Goal: Task Accomplishment & Management: Manage account settings

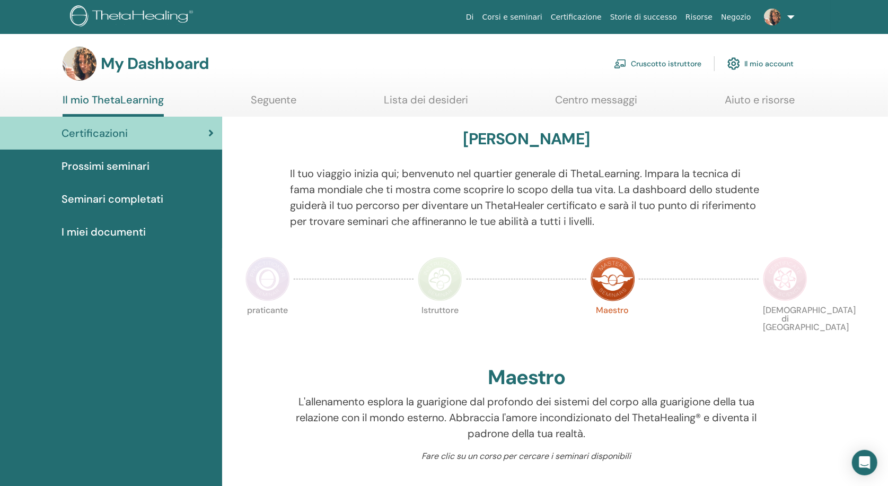
click at [765, 63] on link "Il mio account" at bounding box center [760, 63] width 66 height 23
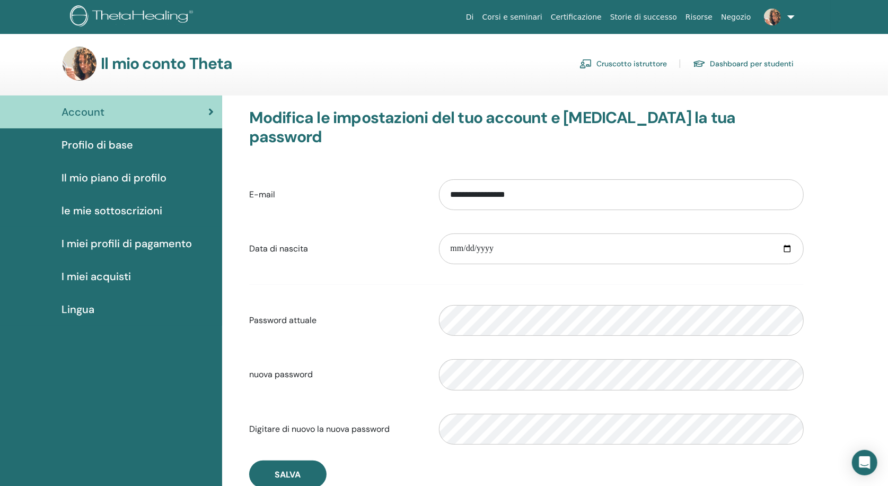
click at [91, 144] on span "Profilo di base" at bounding box center [97, 145] width 72 height 16
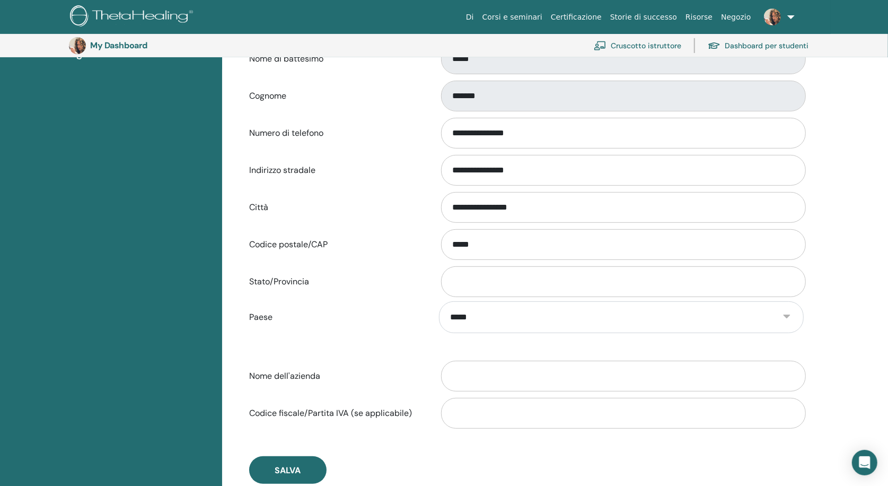
scroll to position [281, 0]
drag, startPoint x: 543, startPoint y: 172, endPoint x: 436, endPoint y: 169, distance: 106.6
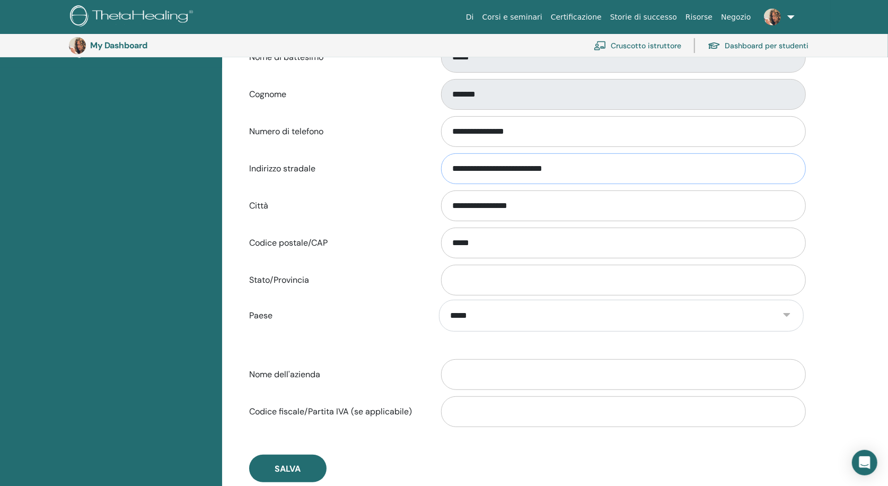
type input "**********"
click at [472, 211] on input "**********" at bounding box center [623, 205] width 365 height 31
type input "******"
click at [471, 248] on input "*****" at bounding box center [623, 242] width 365 height 31
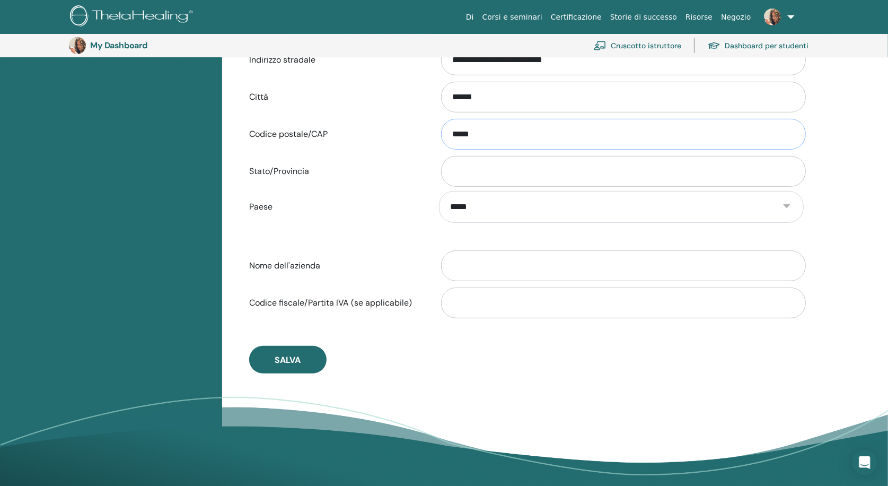
scroll to position [399, 0]
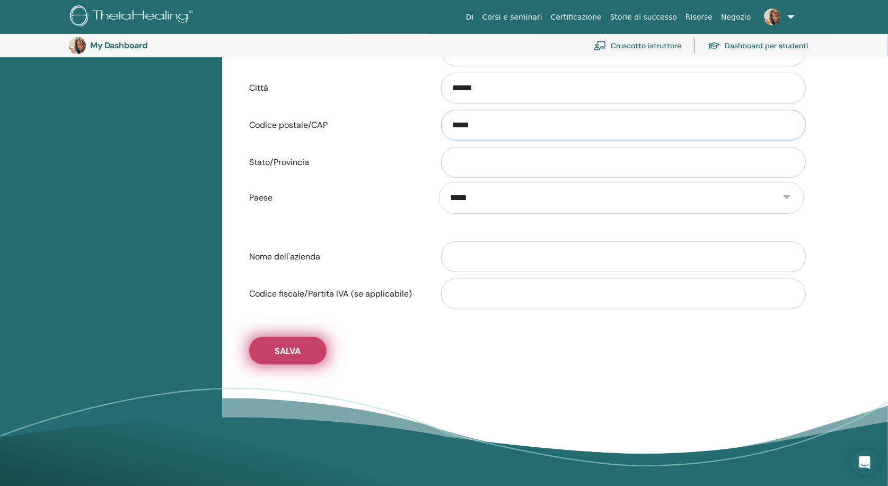
type input "*****"
click at [292, 354] on span "Salva" at bounding box center [288, 350] width 26 height 11
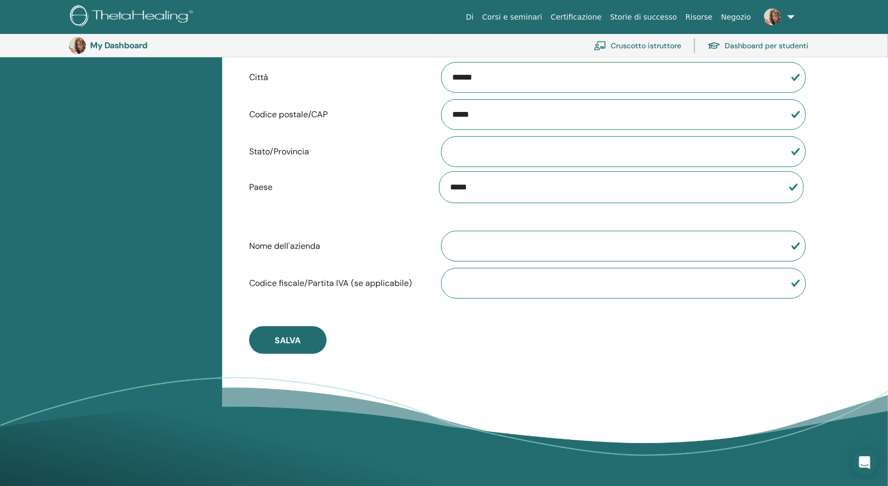
scroll to position [413, 0]
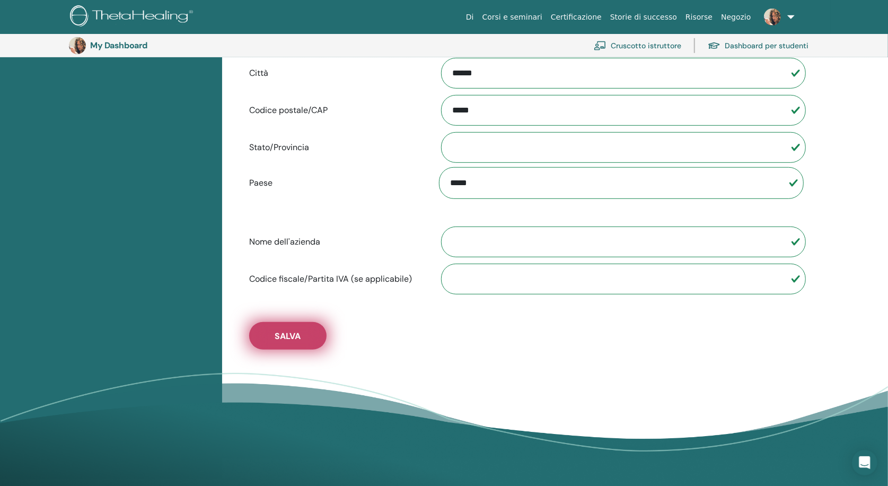
click at [299, 338] on span "Salva" at bounding box center [288, 335] width 26 height 11
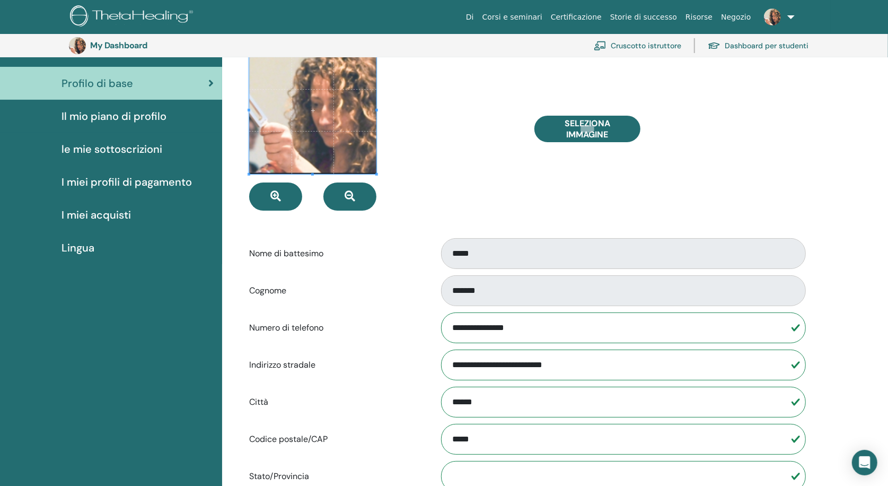
scroll to position [84, 0]
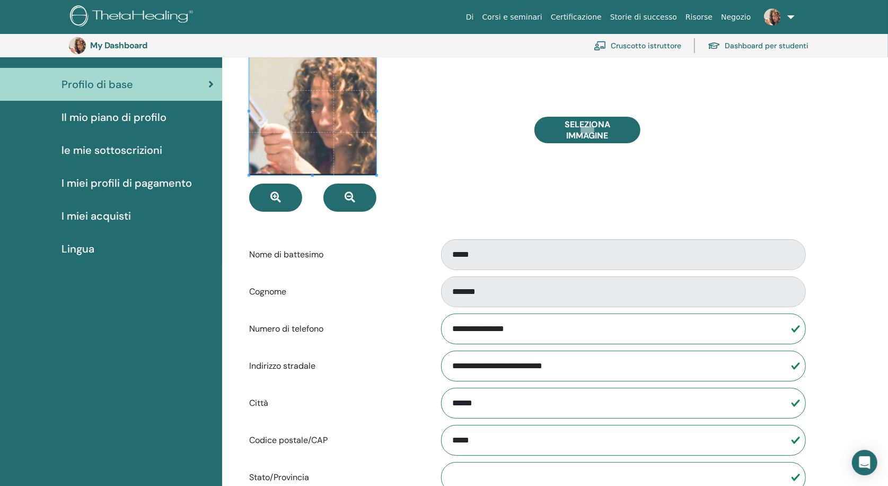
click at [133, 117] on span "Il mio piano di profilo" at bounding box center [113, 117] width 105 height 16
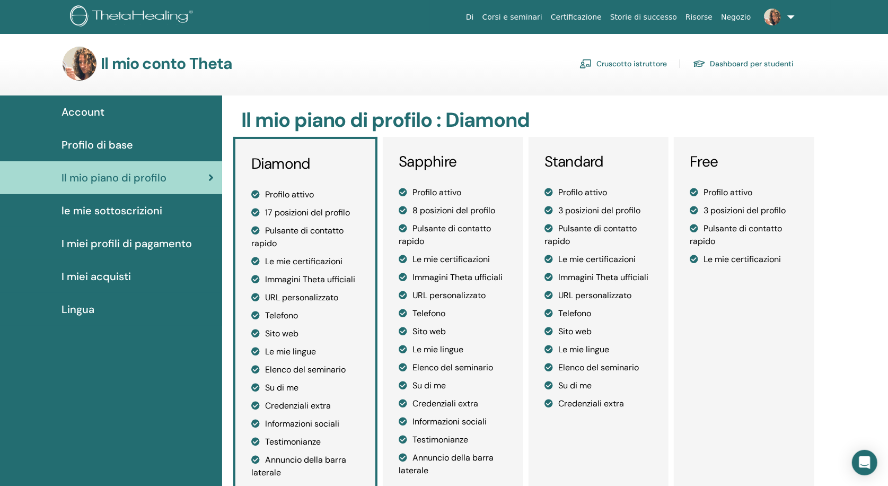
click at [117, 209] on span "le mie sottoscrizioni" at bounding box center [111, 210] width 101 height 16
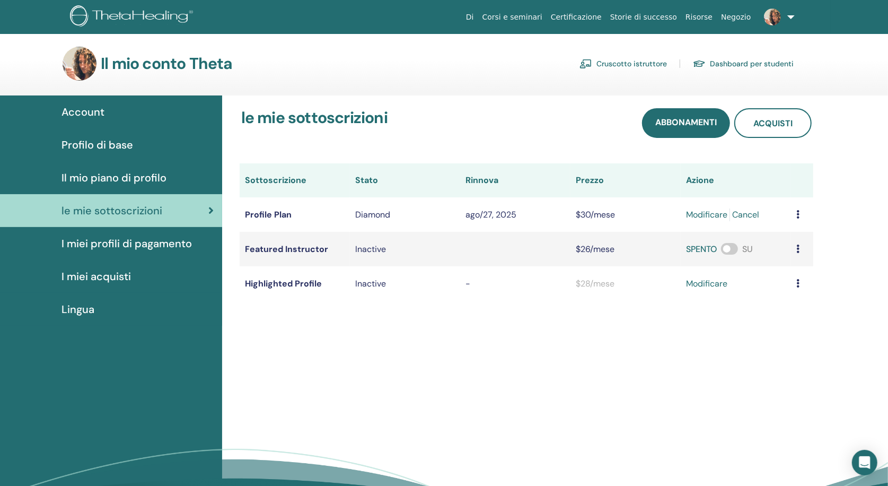
click at [110, 245] on span "I miei profili di pagamento" at bounding box center [126, 243] width 130 height 16
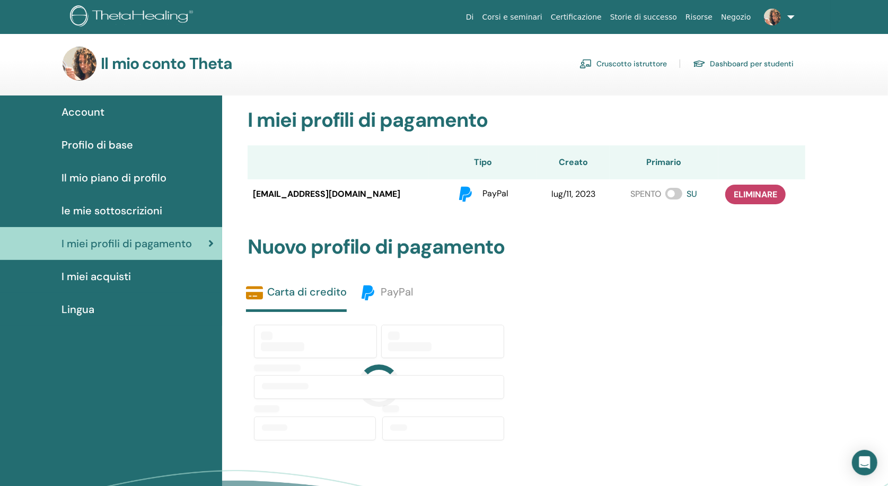
click at [109, 278] on span "I miei acquisti" at bounding box center [95, 276] width 69 height 16
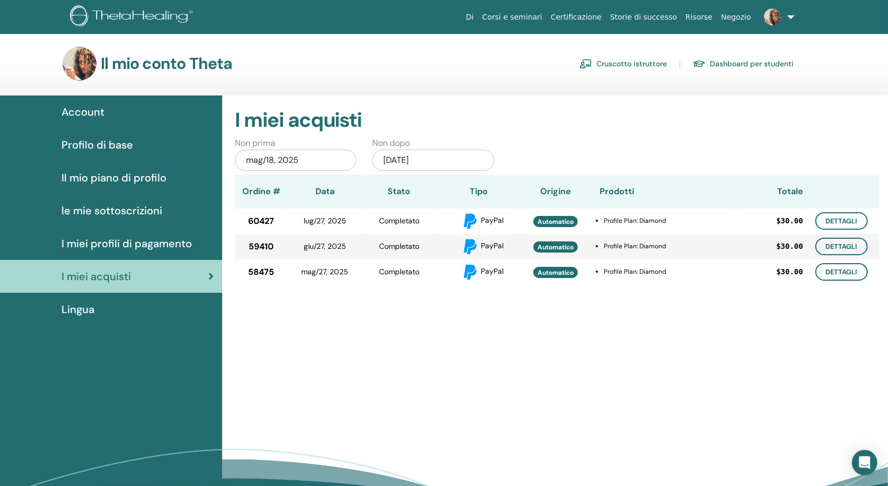
click at [788, 16] on link at bounding box center [776, 17] width 43 height 34
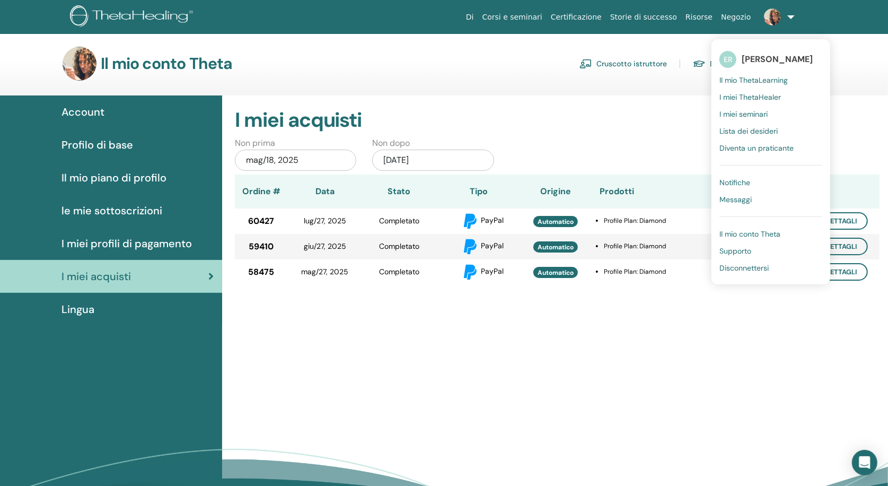
click at [750, 231] on span "Il mio conto Theta" at bounding box center [749, 234] width 61 height 10
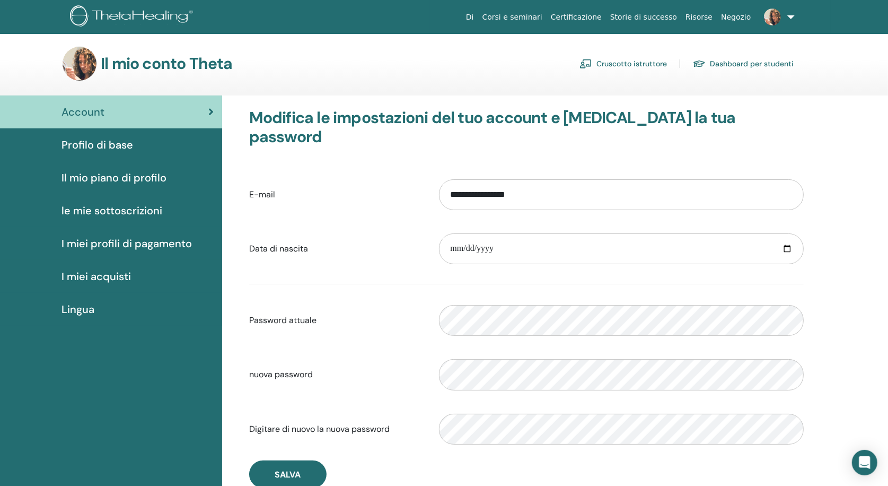
click at [786, 18] on link at bounding box center [776, 17] width 43 height 34
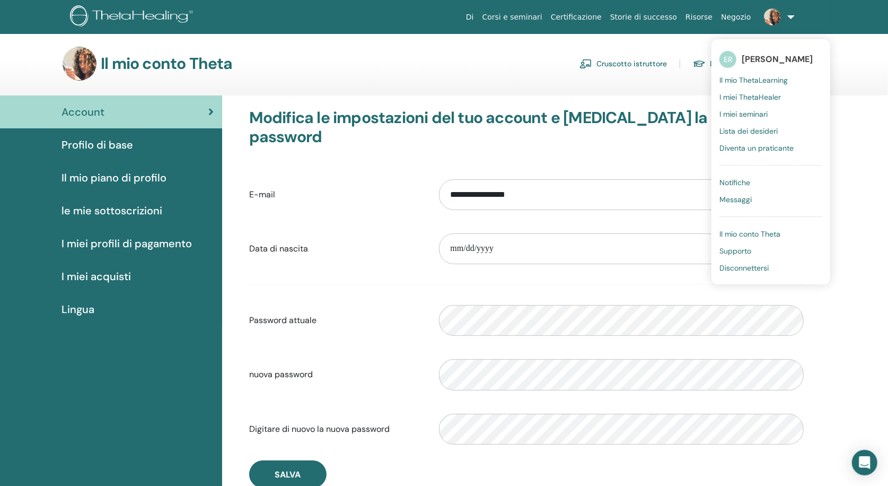
click at [733, 179] on span "Notifiche" at bounding box center [734, 183] width 31 height 10
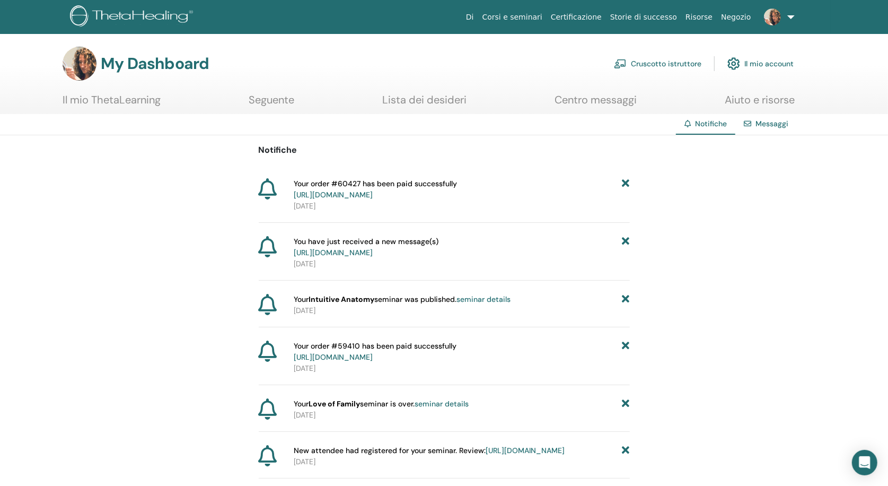
click at [762, 125] on link "Messaggi" at bounding box center [771, 124] width 33 height 10
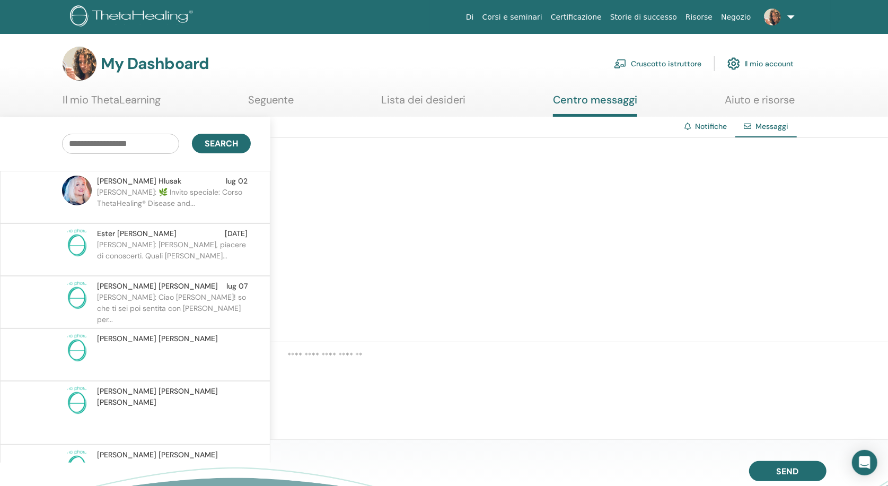
click at [218, 200] on p "Cristina: 🌿 Invito speciale: Corso ThetaHealing® Disease and..." at bounding box center [174, 203] width 154 height 32
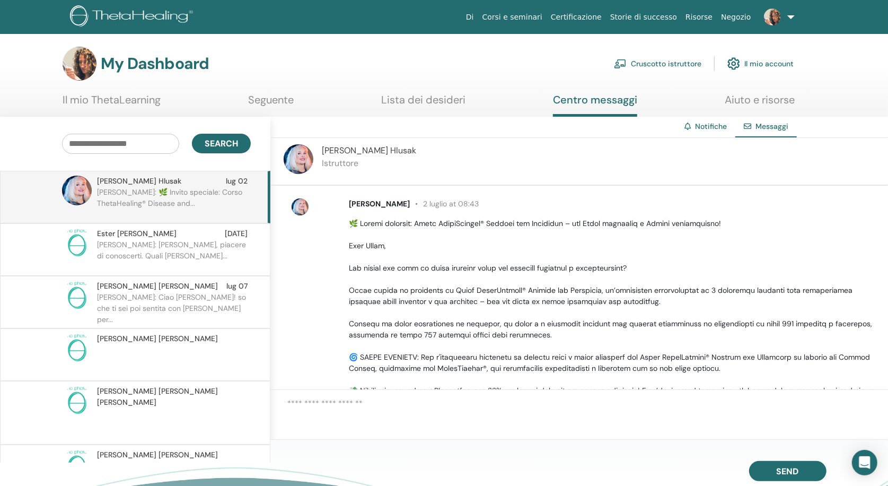
click at [203, 306] on p "Elena: Ciao cara! so che ti sei poi sentita con Giordana per..." at bounding box center [174, 308] width 154 height 32
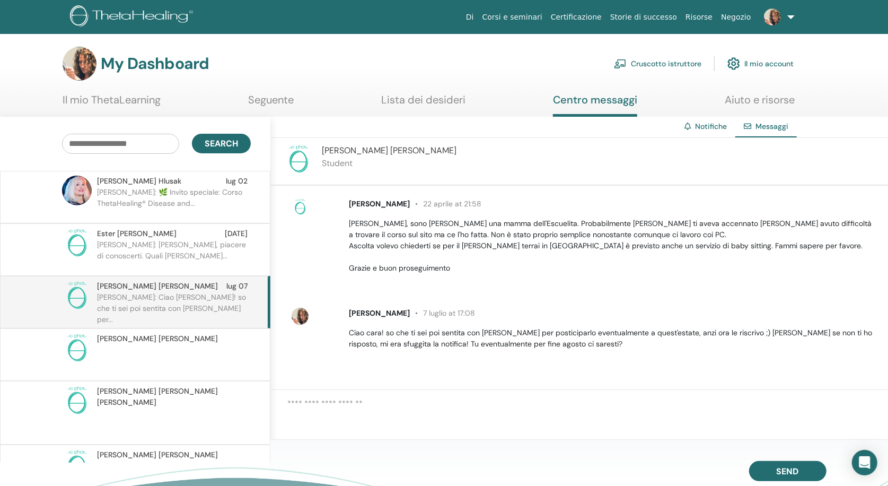
click at [734, 22] on link "Negozio" at bounding box center [736, 17] width 38 height 20
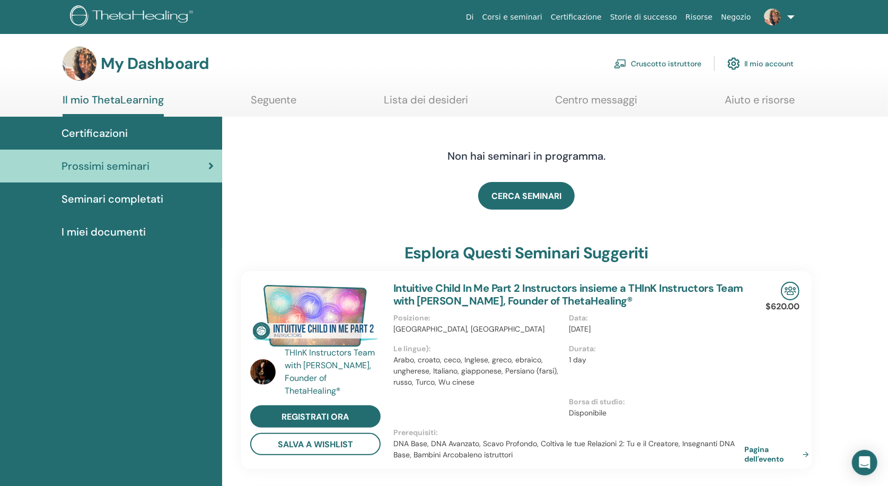
click at [662, 59] on link "Cruscotto istruttore" at bounding box center [657, 63] width 87 height 23
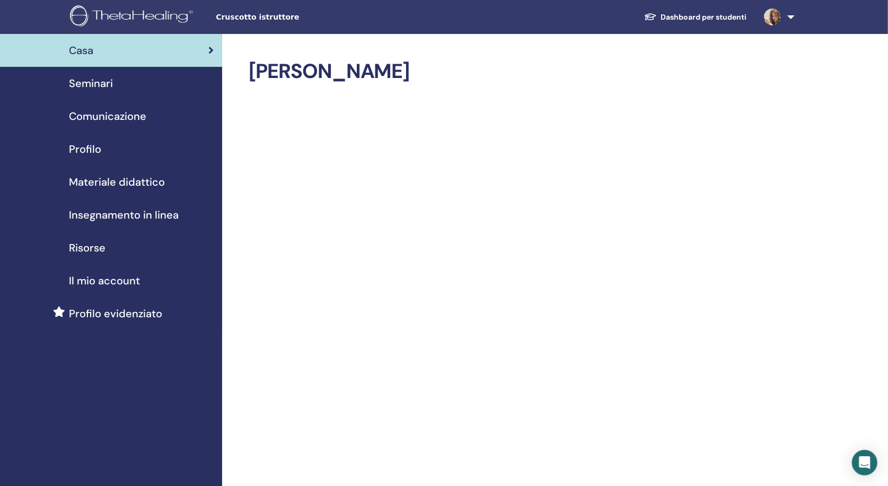
click at [107, 80] on span "Seminari" at bounding box center [91, 83] width 44 height 16
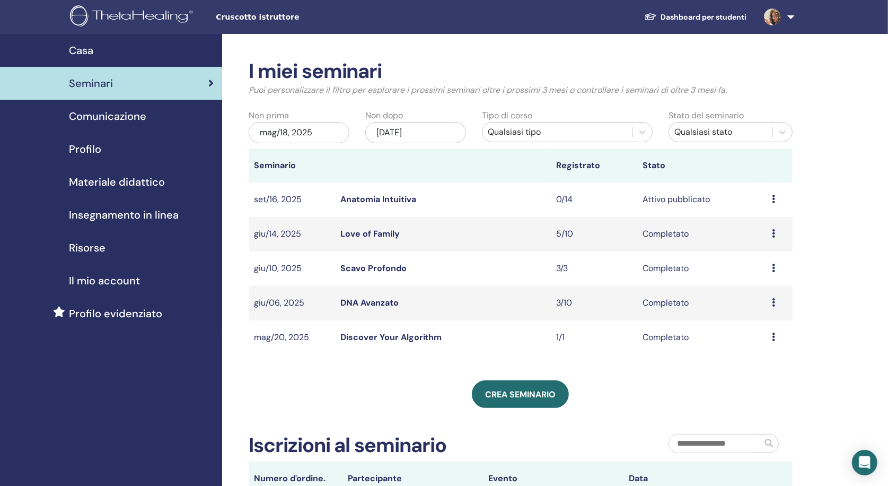
click at [399, 201] on link "Anatomia Intuitiva" at bounding box center [378, 198] width 76 height 11
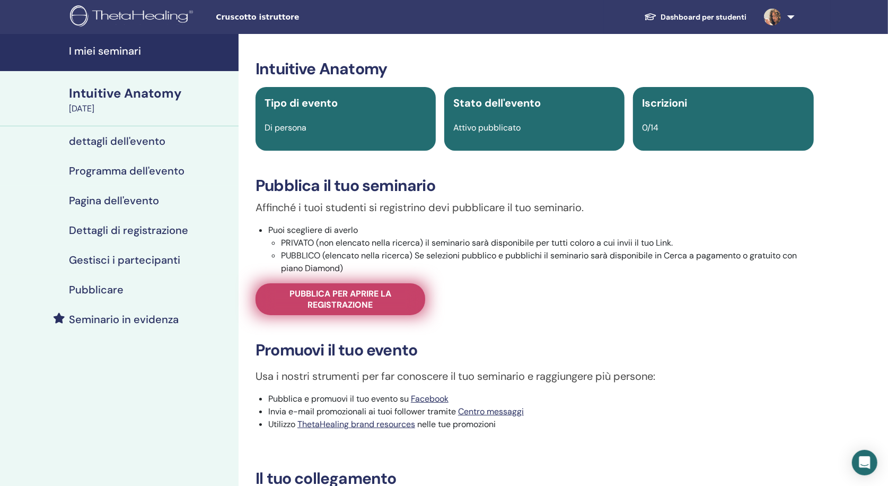
click at [399, 295] on span "Pubblica per aprire la registrazione" at bounding box center [340, 299] width 143 height 22
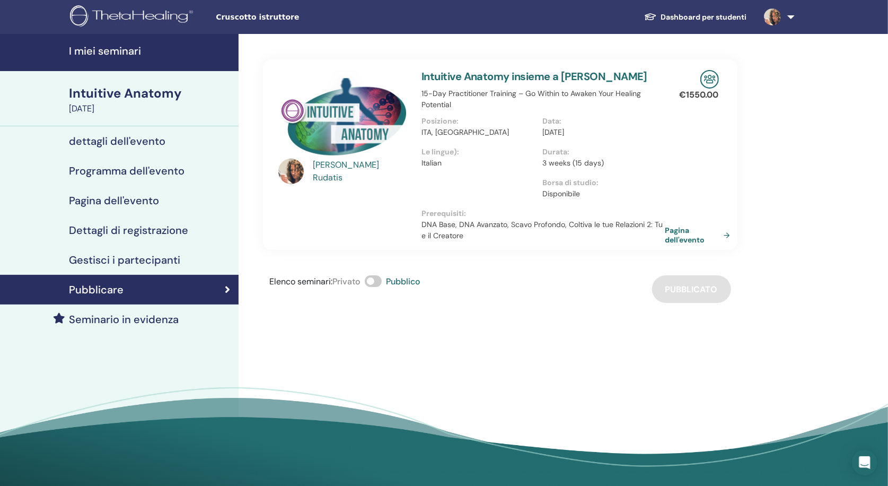
click at [674, 225] on link "Pagina dell'evento" at bounding box center [699, 234] width 69 height 19
